Goal: Communication & Community: Answer question/provide support

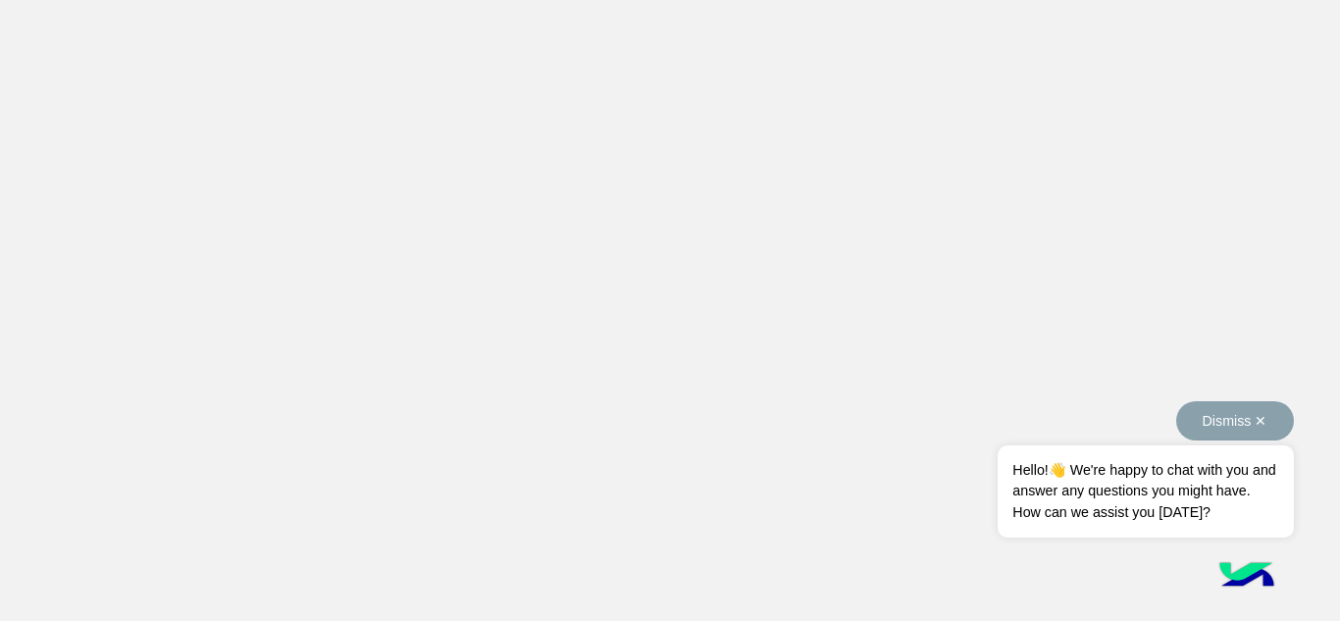
click at [1260, 420] on button "Dismiss ✕" at bounding box center [1235, 420] width 118 height 39
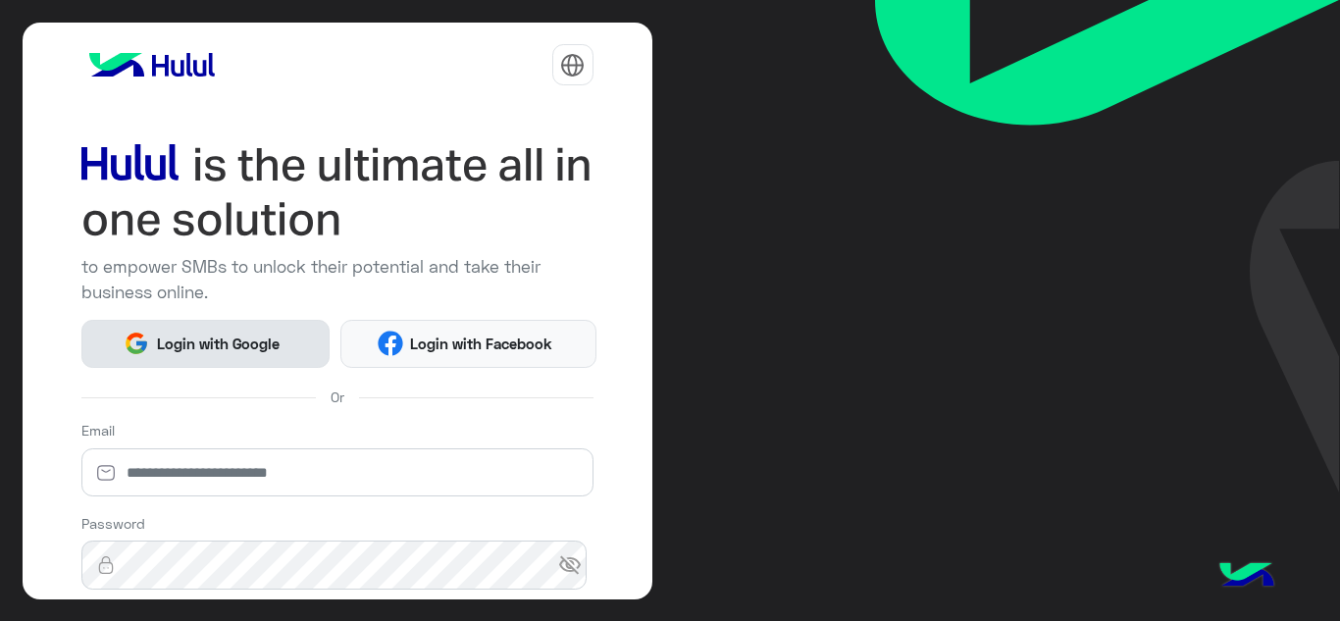
click at [259, 344] on span "Login with Google" at bounding box center [217, 344] width 137 height 23
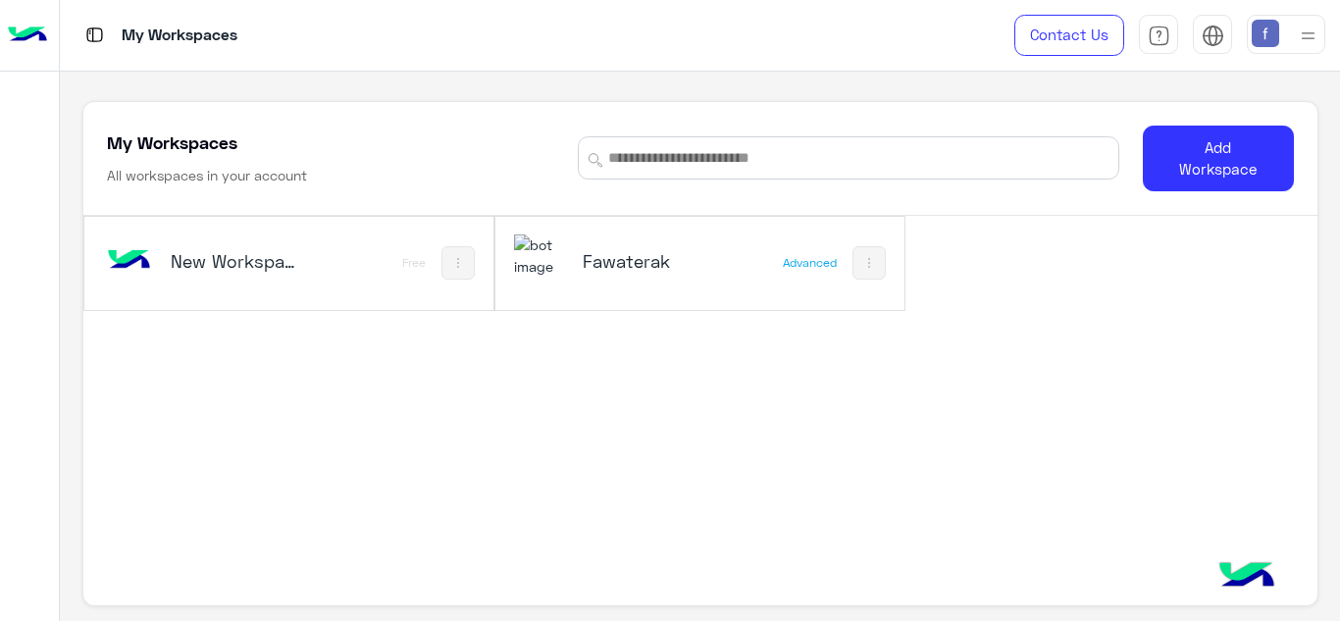
click at [644, 262] on h5 "Fawaterak" at bounding box center [650, 261] width 134 height 24
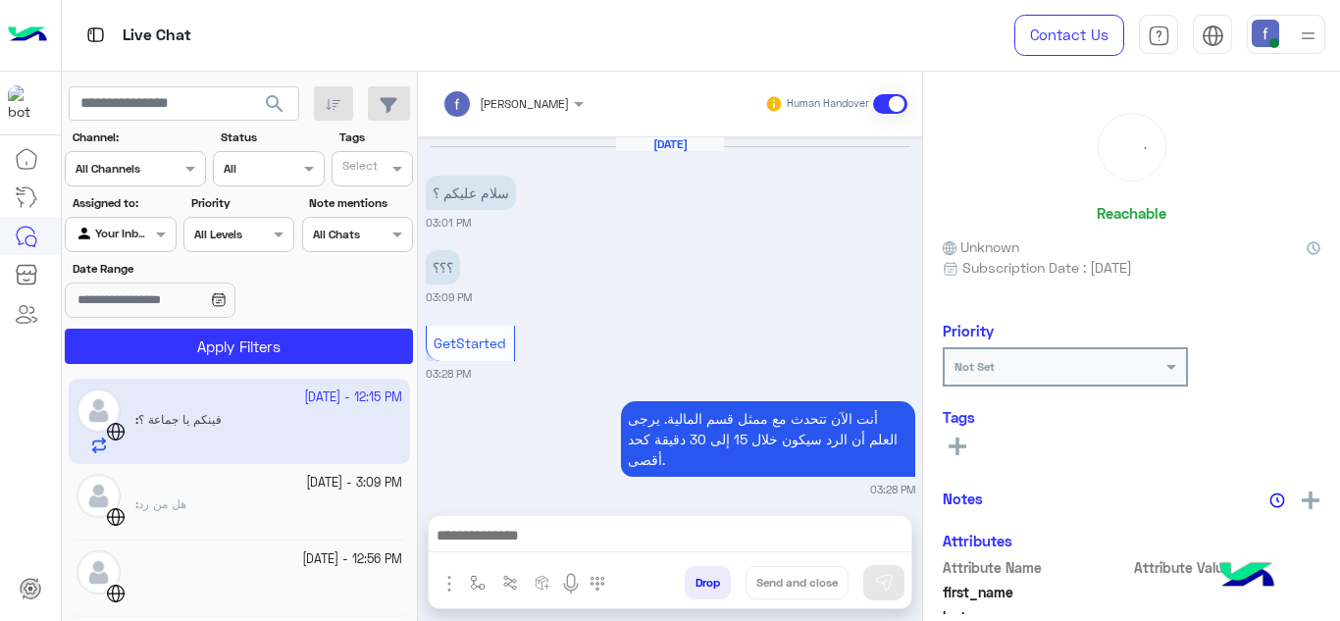
scroll to position [544, 0]
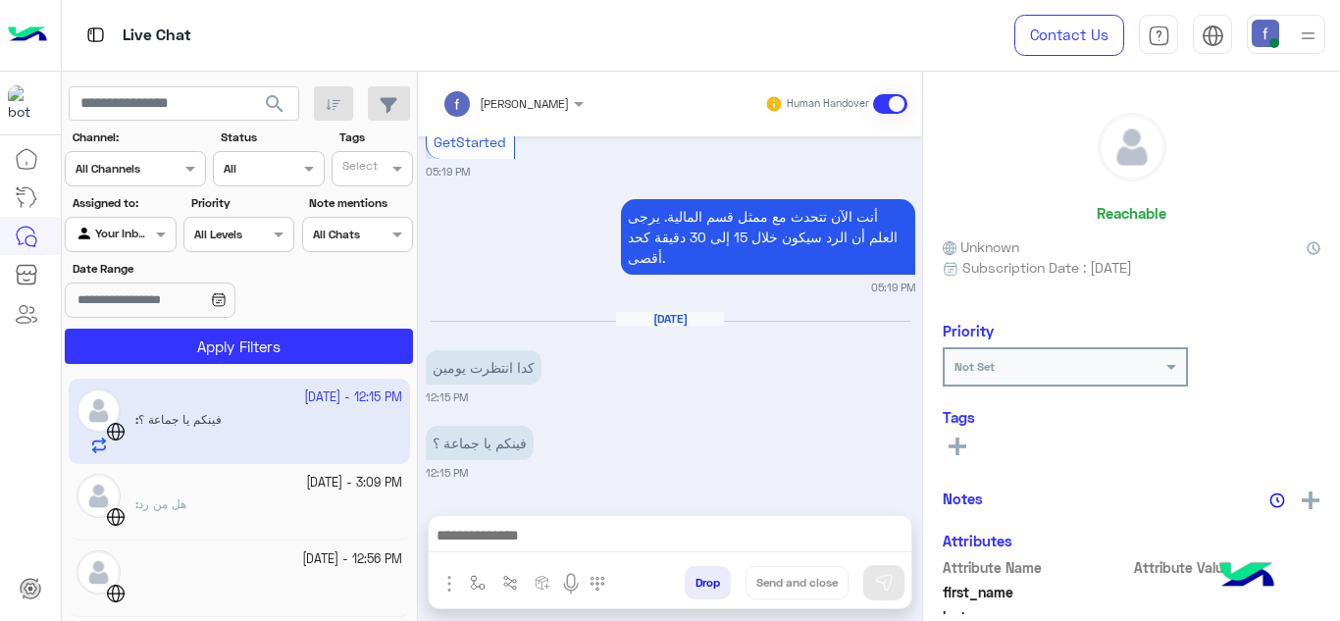
click at [311, 420] on app-inbox-user "27 September - 12:15 PM : فينكم يا جماعة ؟" at bounding box center [239, 421] width 341 height 84
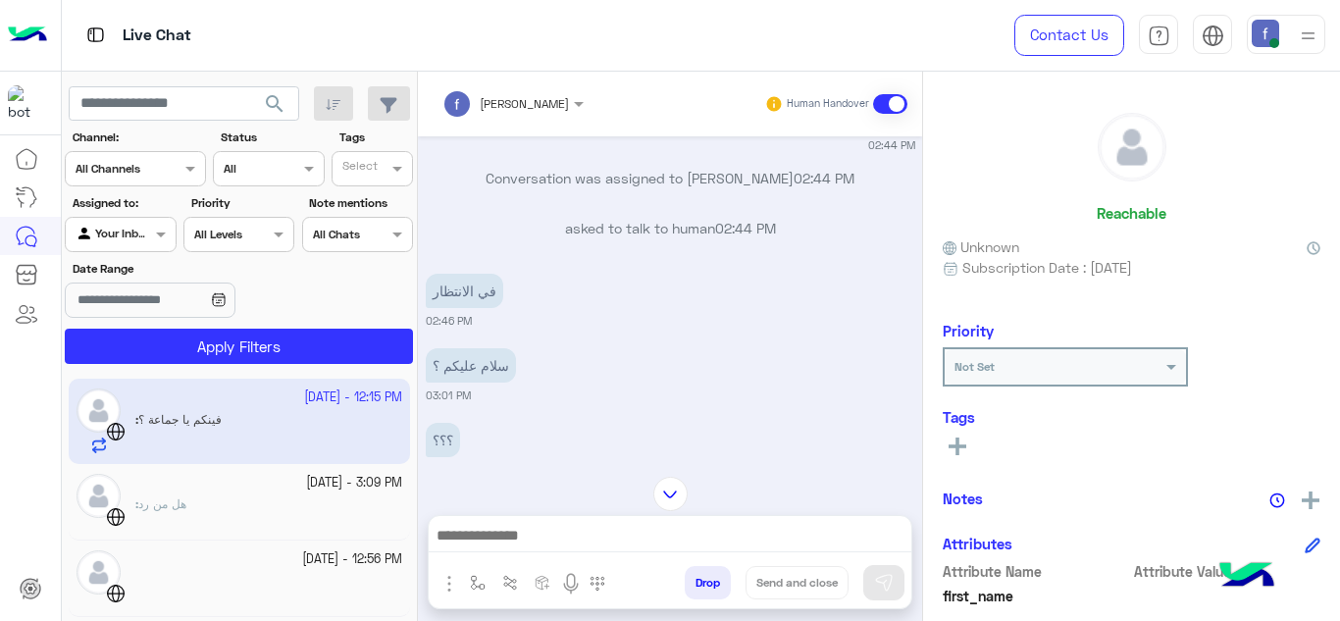
scroll to position [1164, 0]
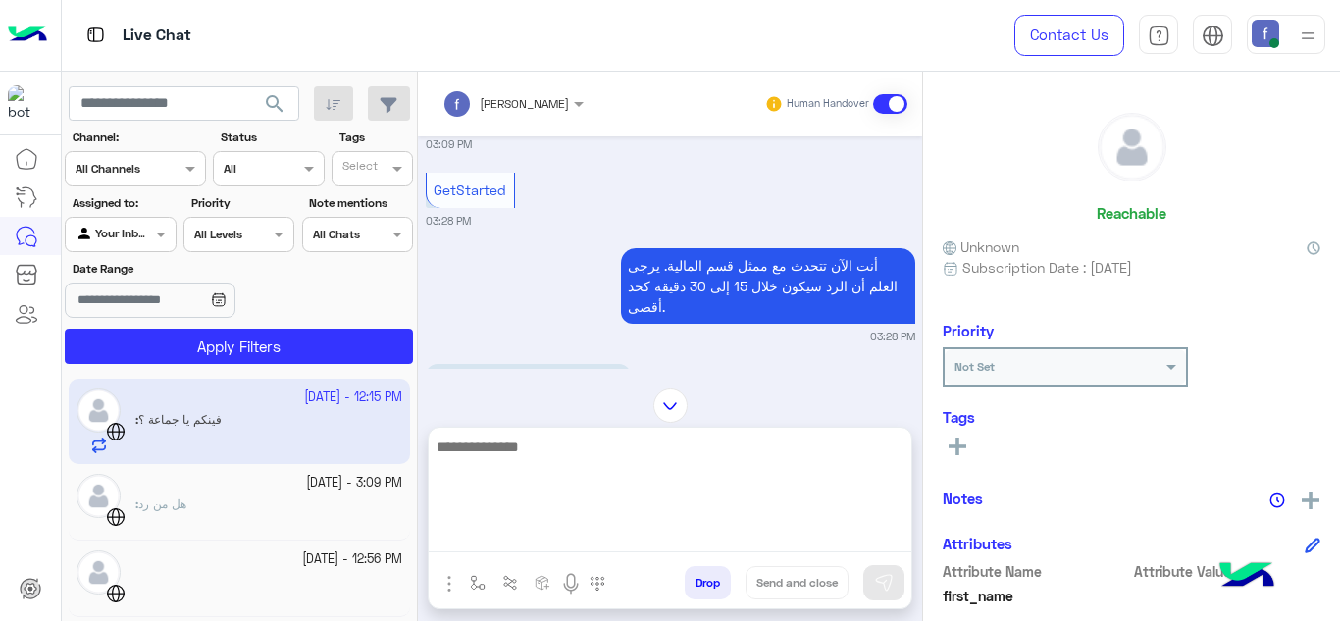
click at [674, 543] on textarea at bounding box center [670, 494] width 483 height 118
type textarea "**********"
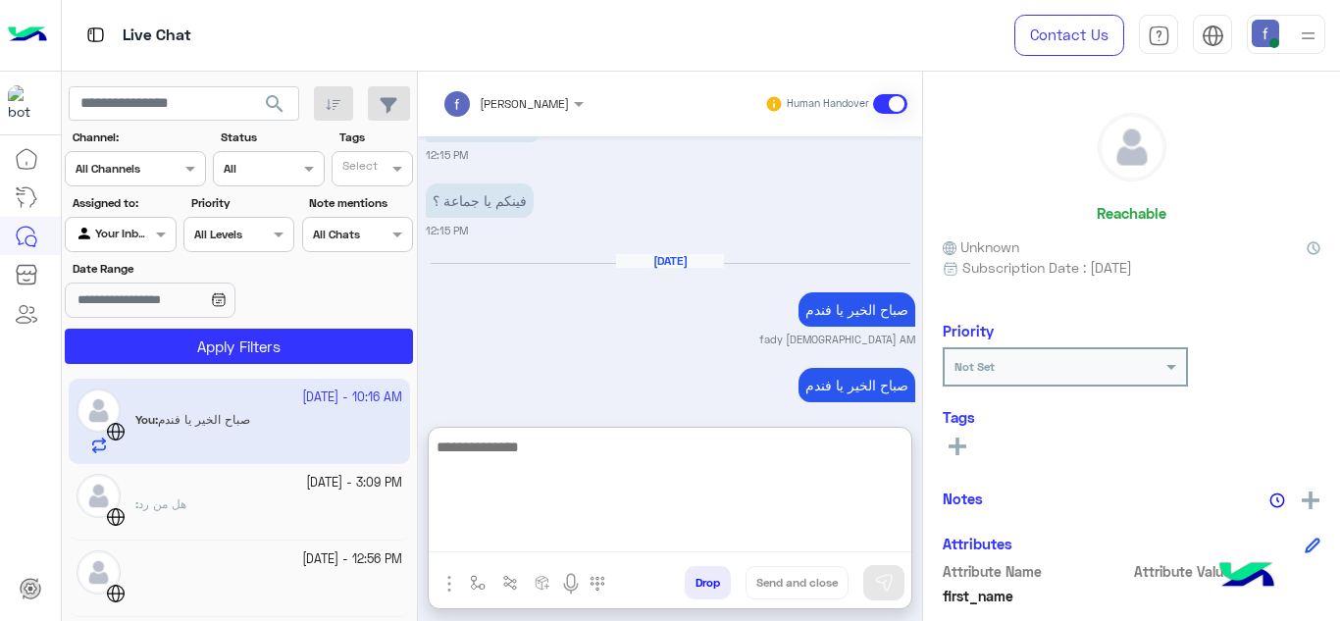
scroll to position [1928, 0]
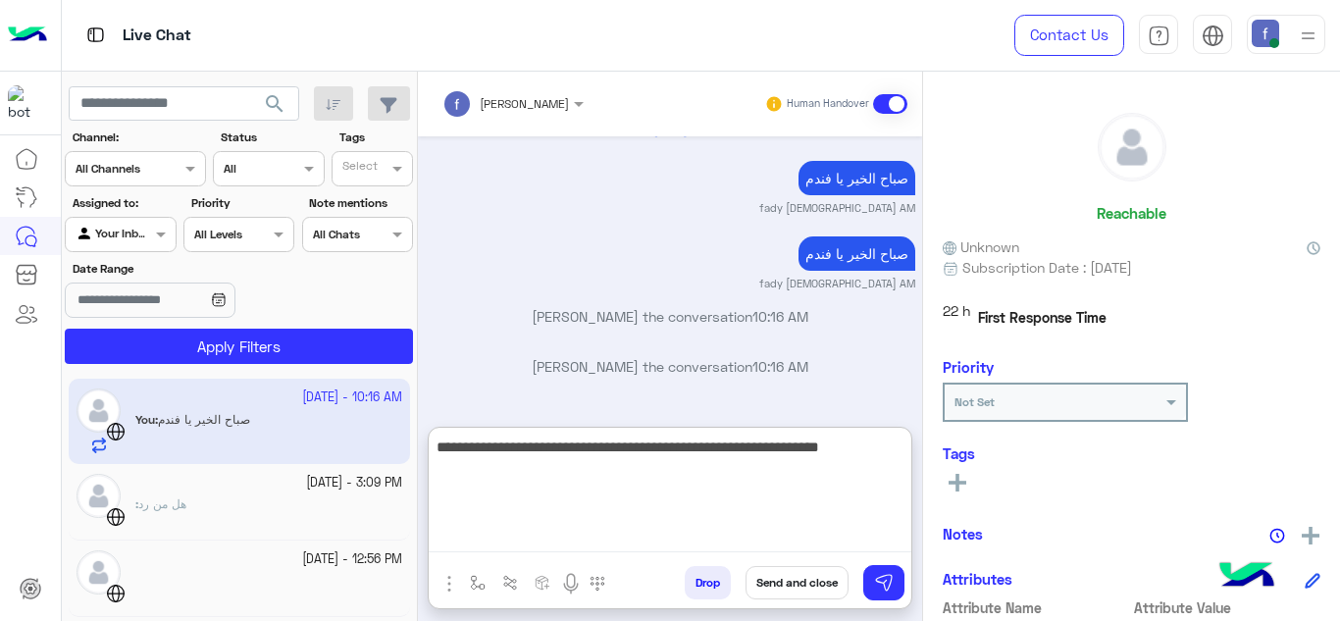
type textarea "**********"
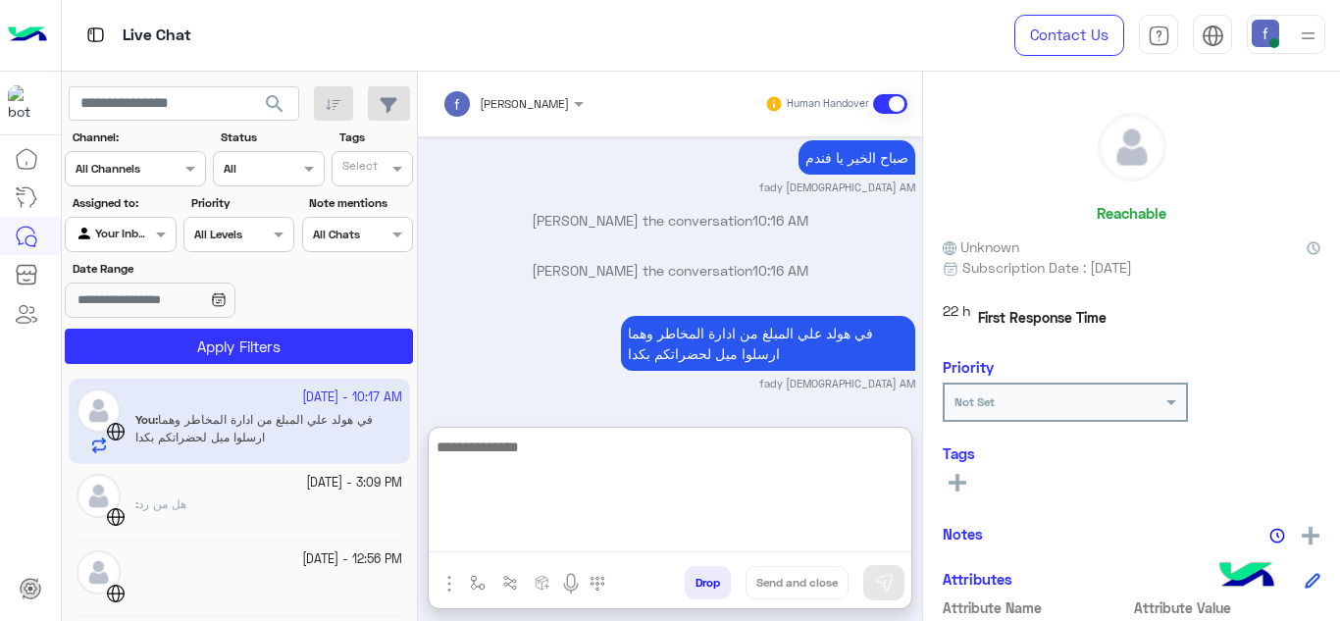
scroll to position [2024, 0]
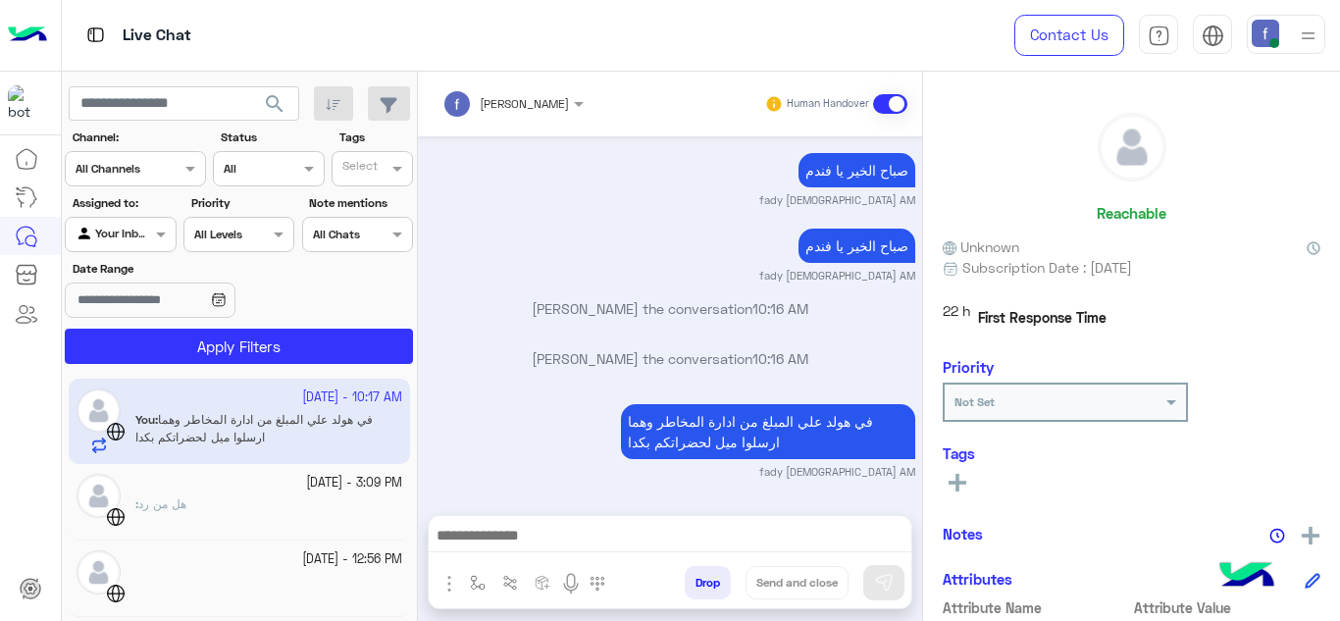
click at [217, 497] on div ": هل من رد" at bounding box center [268, 512] width 267 height 34
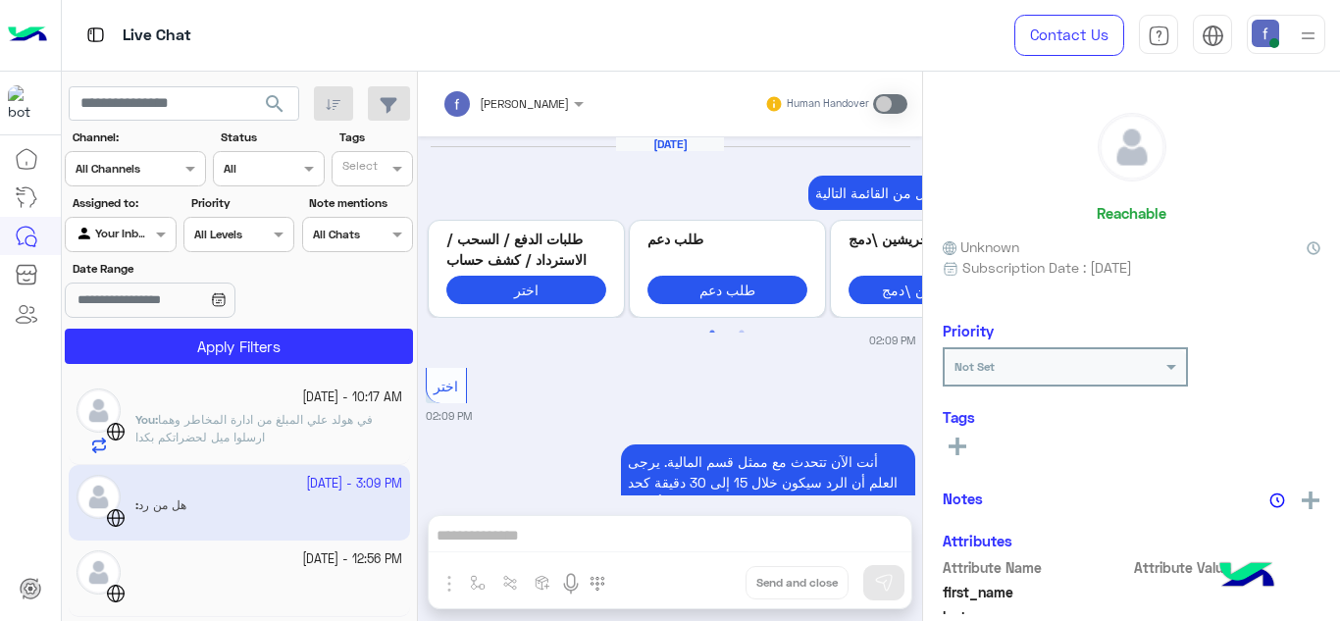
scroll to position [656, 0]
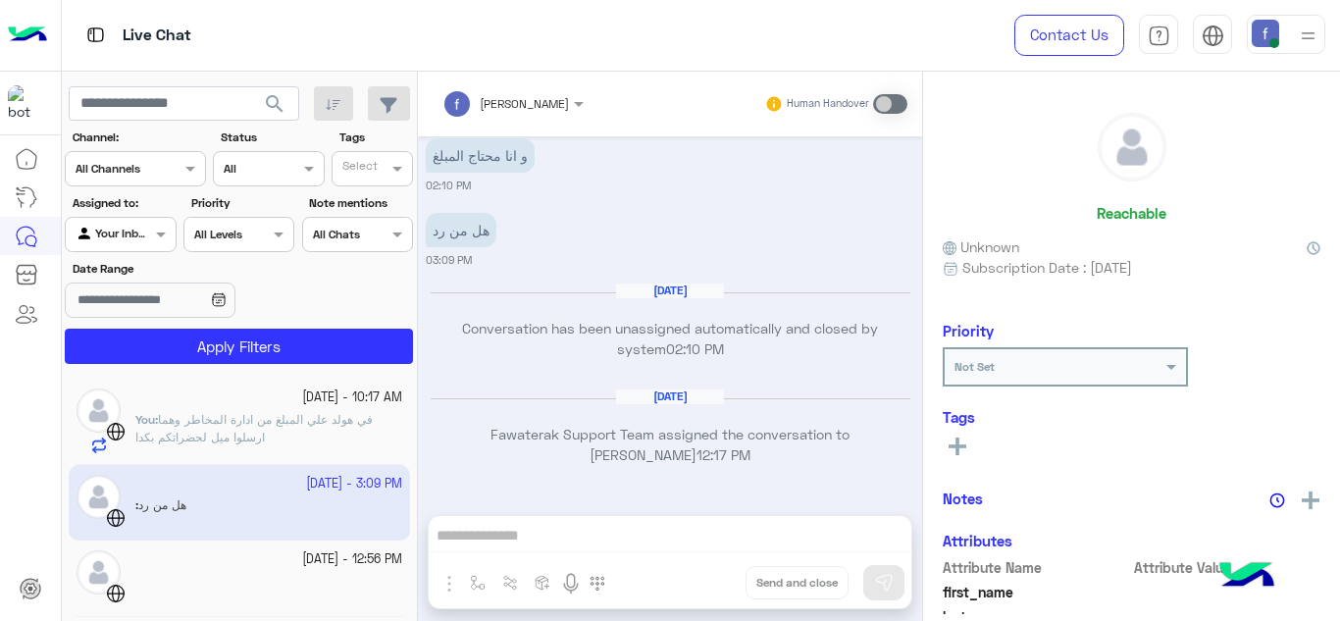
click at [585, 537] on div "fady mohamed Human Handover Sep 3, 2025 اختر سبب الاتصال من القائمة التالية: Pr…" at bounding box center [670, 350] width 504 height 557
click at [584, 533] on div "fady mohamed Human Handover Sep 3, 2025 اختر سبب الاتصال من القائمة التالية: Pr…" at bounding box center [670, 350] width 504 height 557
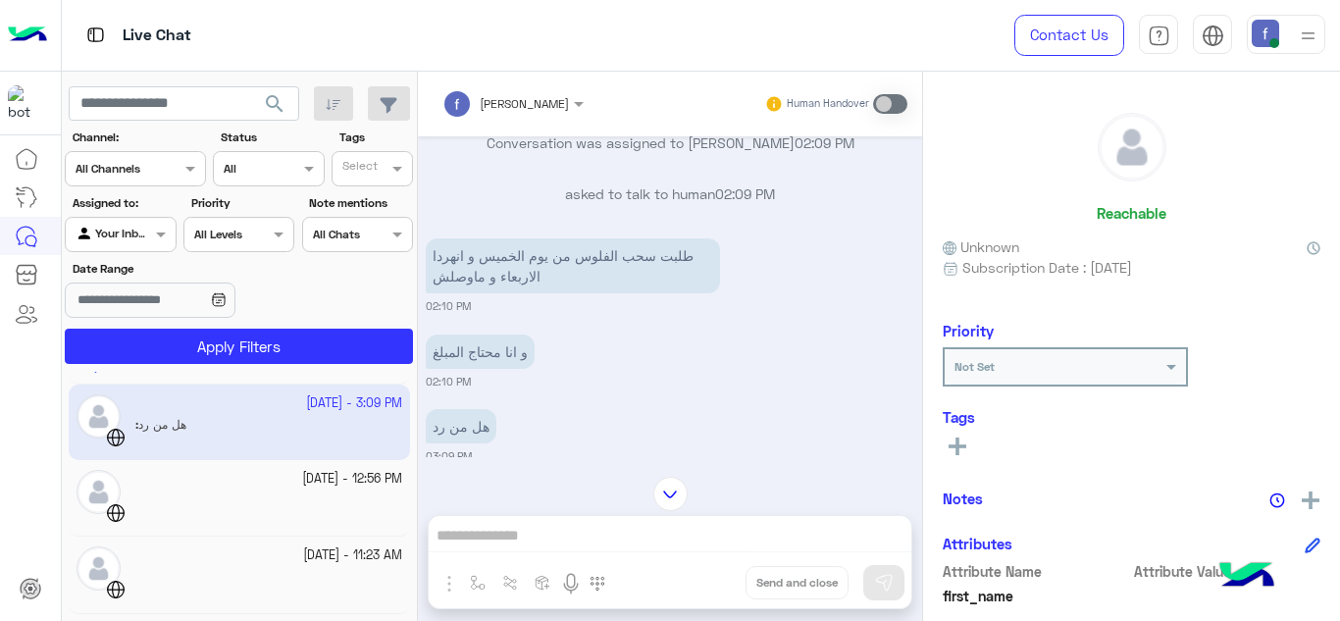
scroll to position [0, 0]
